Goal: Contribute content: Add original content to the website for others to see

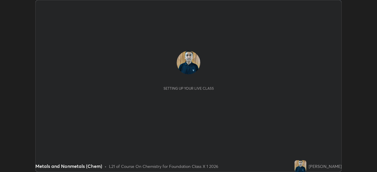
scroll to position [172, 377]
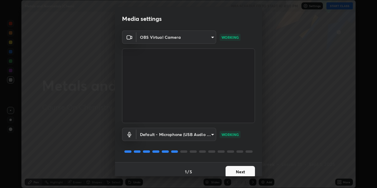
scroll to position [5, 0]
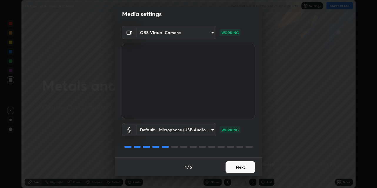
click at [243, 152] on div "Default - Microphone (USB Audio Device) (0d8c:0014) default WORKING" at bounding box center [188, 138] width 133 height 39
click at [246, 152] on div "Default - Microphone (USB Audio Device) (0d8c:0014) default WORKING" at bounding box center [188, 138] width 133 height 39
click at [250, 133] on div "Default - Microphone (USB Audio Device) (0d8c:0014) default WORKING" at bounding box center [188, 129] width 133 height 13
click at [255, 131] on div "OBS Virtual Camera 03c1373659359a5f7abdf76911b28cf954ae71607fa2f680b2b9b0c1d2b3…" at bounding box center [188, 92] width 147 height 132
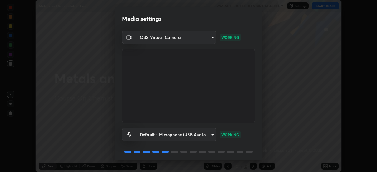
scroll to position [21, 0]
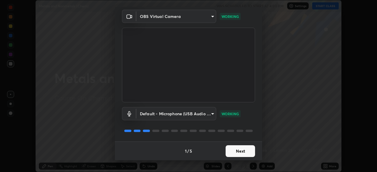
click at [235, 152] on button "Next" at bounding box center [240, 151] width 29 height 12
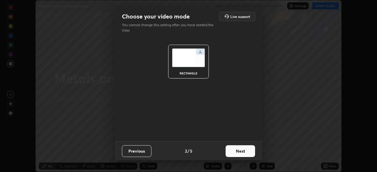
scroll to position [0, 0]
click at [239, 152] on button "Next" at bounding box center [240, 151] width 29 height 12
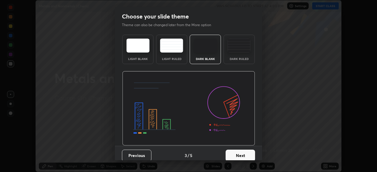
click at [241, 153] on button "Next" at bounding box center [240, 156] width 29 height 12
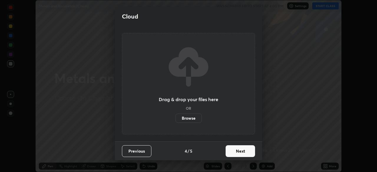
click at [241, 152] on button "Next" at bounding box center [240, 151] width 29 height 12
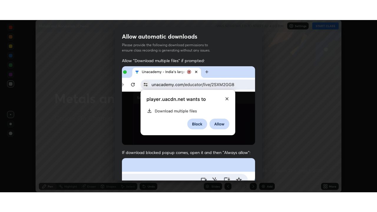
scroll to position [141, 0]
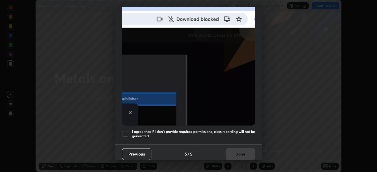
click at [125, 131] on div at bounding box center [125, 133] width 7 height 7
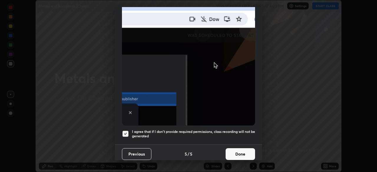
click at [241, 151] on button "Done" at bounding box center [240, 154] width 29 height 12
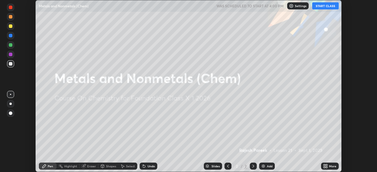
click at [324, 8] on button "START CLASS" at bounding box center [325, 5] width 26 height 7
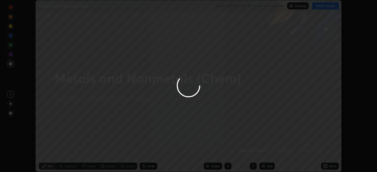
click at [325, 5] on div at bounding box center [188, 86] width 377 height 172
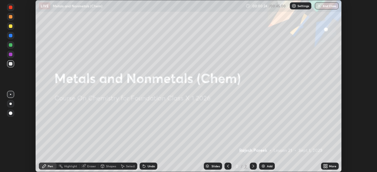
click at [269, 165] on div "Add" at bounding box center [270, 166] width 6 height 3
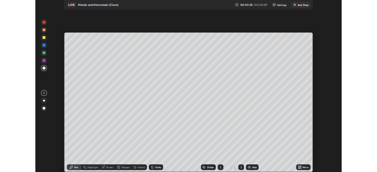
scroll to position [212, 377]
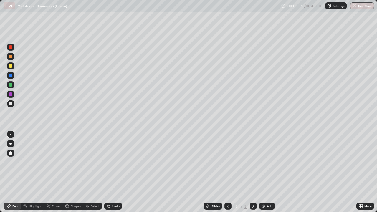
click at [11, 57] on div at bounding box center [11, 57] width 4 height 4
click at [11, 143] on div at bounding box center [10, 143] width 2 height 2
click at [362, 172] on icon at bounding box center [361, 204] width 1 height 1
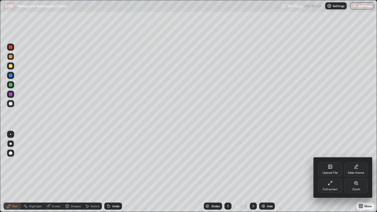
click at [331, 167] on icon at bounding box center [330, 167] width 3 height 2
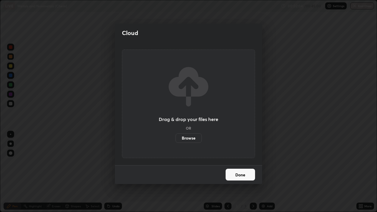
click at [192, 137] on label "Browse" at bounding box center [188, 137] width 26 height 9
click at [175, 137] on input "Browse" at bounding box center [175, 137] width 0 height 9
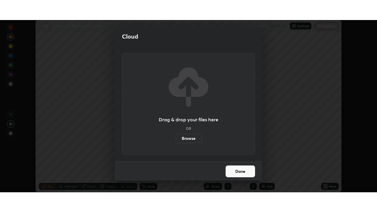
scroll to position [29268, 29064]
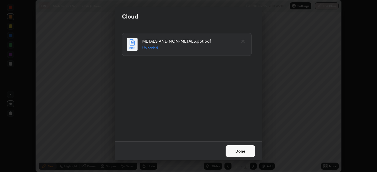
click at [245, 150] on button "Done" at bounding box center [240, 151] width 29 height 12
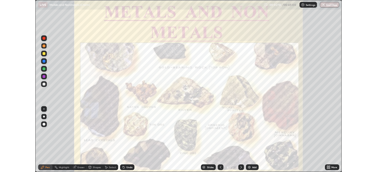
scroll to position [212, 377]
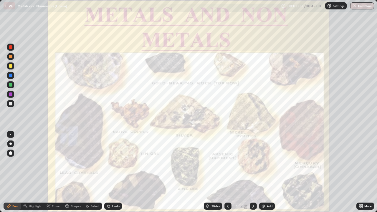
click at [253, 172] on icon at bounding box center [253, 206] width 5 height 5
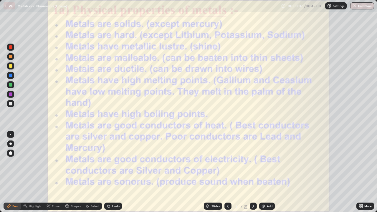
click at [253, 172] on icon at bounding box center [253, 206] width 5 height 5
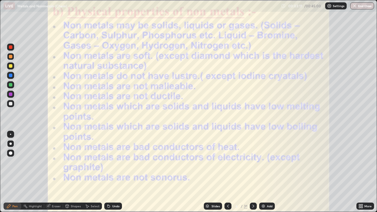
click at [255, 172] on div at bounding box center [253, 206] width 7 height 7
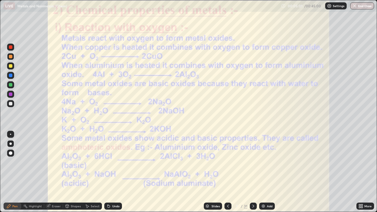
click at [10, 77] on div at bounding box center [11, 76] width 4 height 4
click at [253, 172] on icon at bounding box center [253, 206] width 5 height 5
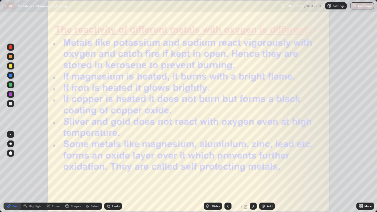
click at [253, 172] on icon at bounding box center [253, 206] width 5 height 5
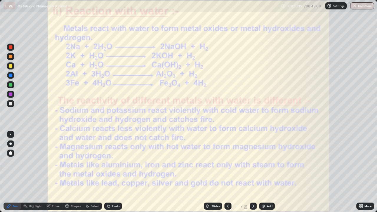
click at [10, 97] on div at bounding box center [10, 94] width 7 height 7
click at [253, 172] on icon at bounding box center [253, 206] width 5 height 5
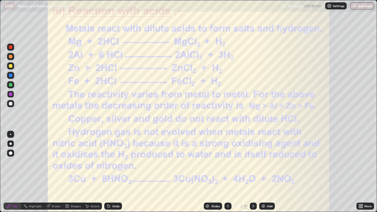
click at [227, 172] on icon at bounding box center [228, 206] width 2 height 3
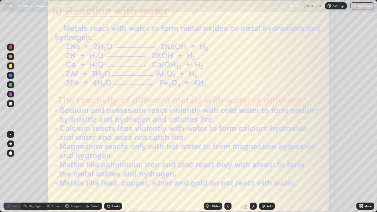
click at [113, 172] on div "Undo" at bounding box center [115, 206] width 7 height 3
click at [114, 172] on div "Undo" at bounding box center [115, 206] width 7 height 3
click at [14, 172] on div "Pen" at bounding box center [14, 206] width 5 height 3
click at [55, 172] on div "Eraser" at bounding box center [56, 206] width 9 height 3
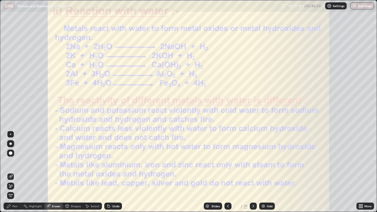
click at [13, 172] on div "Pen" at bounding box center [14, 206] width 5 height 3
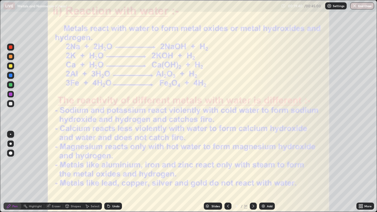
click at [263, 172] on img at bounding box center [263, 206] width 5 height 5
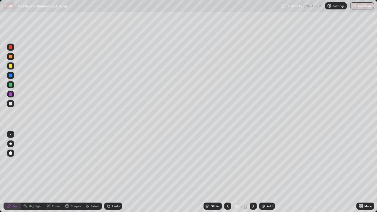
click at [10, 95] on div at bounding box center [11, 94] width 4 height 4
click at [11, 104] on div at bounding box center [11, 104] width 4 height 4
click at [10, 67] on div at bounding box center [11, 66] width 4 height 4
click at [11, 57] on div at bounding box center [11, 57] width 4 height 4
click at [11, 66] on div at bounding box center [11, 66] width 4 height 4
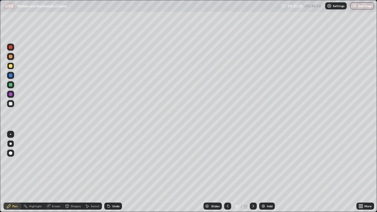
click at [11, 94] on div at bounding box center [11, 94] width 4 height 4
click at [10, 67] on div at bounding box center [11, 66] width 4 height 4
click at [109, 172] on icon at bounding box center [108, 206] width 5 height 5
click at [107, 172] on icon at bounding box center [107, 205] width 1 height 1
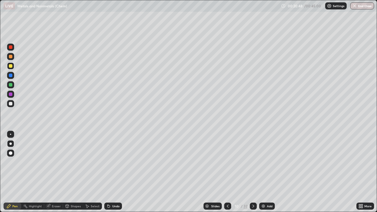
click at [107, 172] on icon at bounding box center [107, 205] width 1 height 1
click at [10, 76] on div at bounding box center [11, 76] width 4 height 4
click at [10, 104] on div at bounding box center [11, 104] width 4 height 4
click at [10, 58] on div at bounding box center [11, 57] width 4 height 4
click at [11, 105] on div at bounding box center [11, 104] width 4 height 4
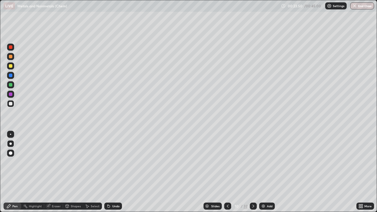
click at [252, 172] on icon at bounding box center [253, 206] width 5 height 5
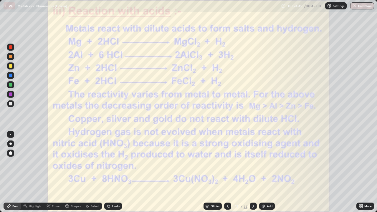
click at [9, 74] on div at bounding box center [11, 76] width 4 height 4
click at [11, 47] on div at bounding box center [11, 47] width 4 height 4
click at [253, 172] on icon at bounding box center [253, 206] width 5 height 5
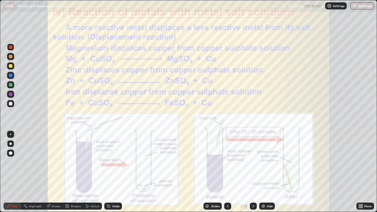
click at [264, 172] on img at bounding box center [263, 206] width 5 height 5
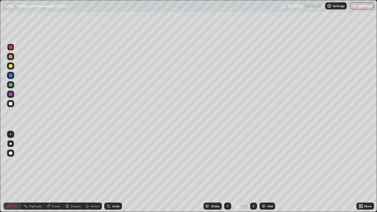
click at [11, 57] on div at bounding box center [11, 57] width 4 height 4
click at [263, 172] on img at bounding box center [263, 206] width 5 height 5
click at [253, 172] on icon at bounding box center [253, 206] width 5 height 5
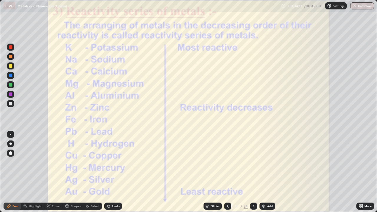
click at [227, 172] on icon at bounding box center [227, 206] width 5 height 5
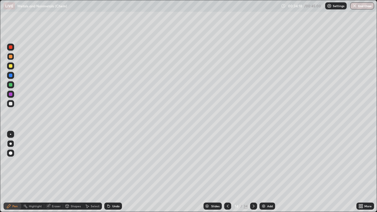
click at [227, 172] on icon at bounding box center [227, 206] width 5 height 5
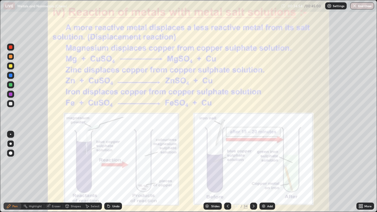
click at [11, 95] on div at bounding box center [11, 94] width 4 height 4
click at [253, 172] on icon at bounding box center [253, 206] width 5 height 5
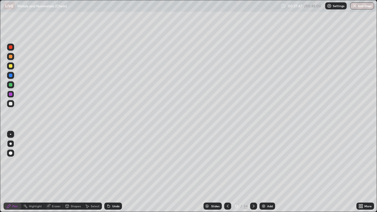
click at [253, 172] on icon at bounding box center [253, 206] width 5 height 5
click at [227, 172] on icon at bounding box center [228, 206] width 2 height 3
click at [227, 172] on icon at bounding box center [227, 206] width 5 height 5
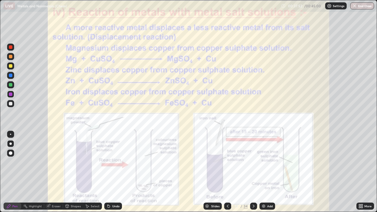
click at [253, 172] on icon at bounding box center [253, 206] width 5 height 5
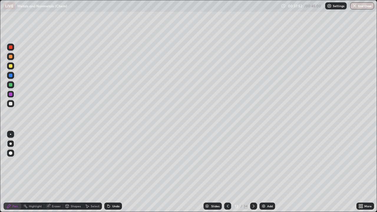
click at [253, 172] on icon at bounding box center [253, 206] width 5 height 5
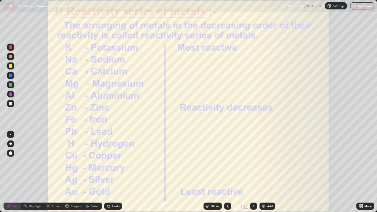
click at [253, 172] on icon at bounding box center [253, 206] width 5 height 5
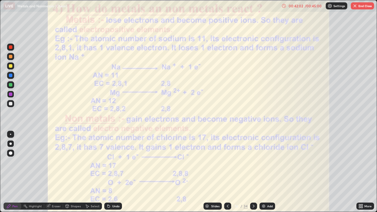
click at [253, 172] on icon at bounding box center [253, 206] width 5 height 5
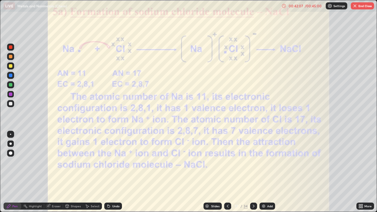
click at [252, 172] on icon at bounding box center [253, 206] width 5 height 5
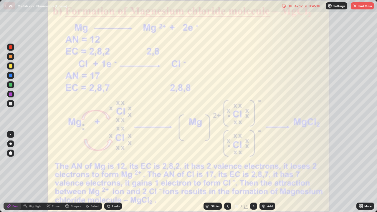
click at [253, 172] on icon at bounding box center [253, 206] width 5 height 5
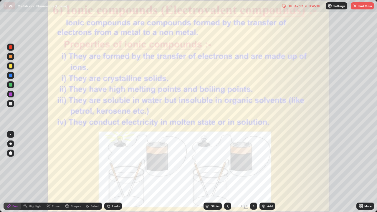
click at [228, 172] on icon at bounding box center [227, 206] width 5 height 5
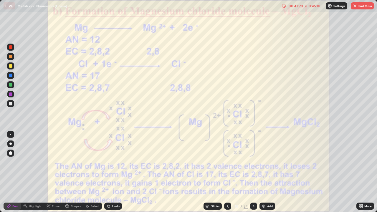
click at [227, 172] on icon at bounding box center [227, 206] width 5 height 5
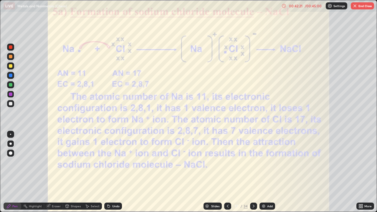
click at [226, 172] on icon at bounding box center [227, 206] width 5 height 5
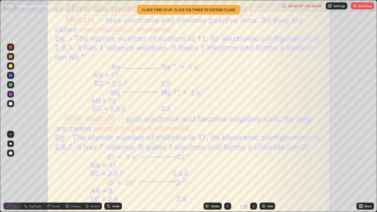
click at [262, 172] on img at bounding box center [263, 206] width 5 height 5
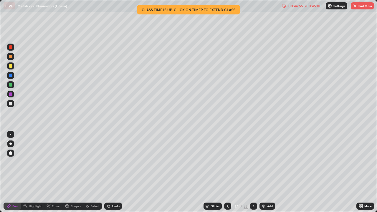
click at [110, 172] on icon at bounding box center [108, 206] width 5 height 5
click at [111, 172] on div "Undo" at bounding box center [113, 206] width 18 height 7
click at [113, 172] on div "Undo" at bounding box center [115, 206] width 7 height 3
click at [112, 172] on div "Undo" at bounding box center [115, 206] width 7 height 3
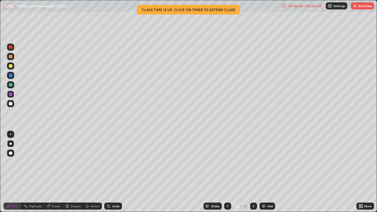
click at [112, 172] on div "Undo" at bounding box center [115, 206] width 7 height 3
click at [113, 172] on div "Undo" at bounding box center [115, 206] width 7 height 3
click at [362, 6] on button "End Class" at bounding box center [362, 5] width 23 height 7
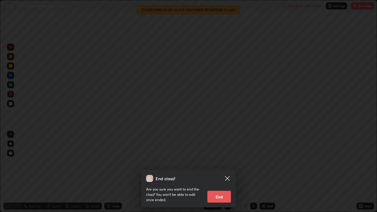
click at [221, 172] on button "End" at bounding box center [219, 197] width 24 height 12
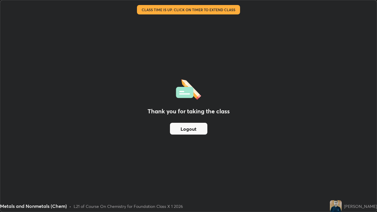
click at [324, 155] on div "Thank you for taking the class Logout" at bounding box center [188, 105] width 376 height 211
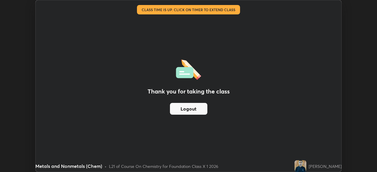
scroll to position [29268, 29064]
